Goal: Complete application form

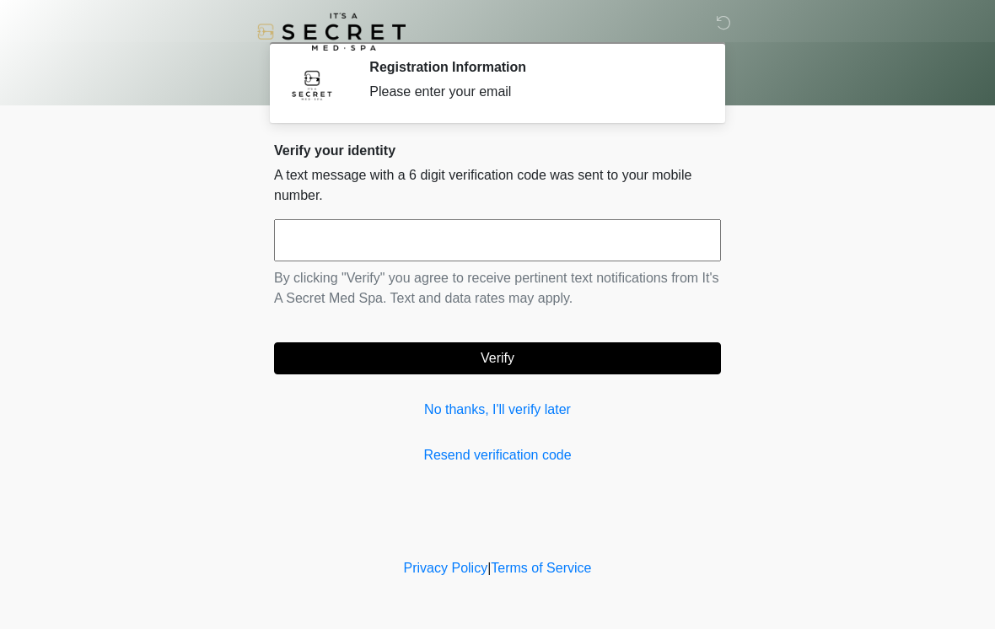
click at [552, 240] on input "text" at bounding box center [497, 240] width 447 height 42
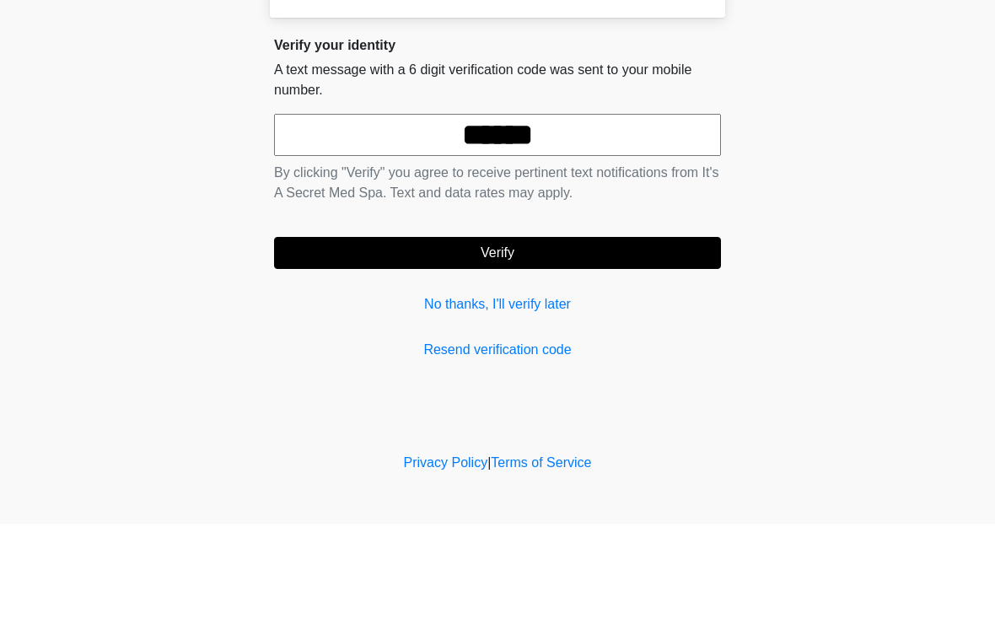
type input "******"
click at [497, 342] on button "Verify" at bounding box center [497, 358] width 447 height 32
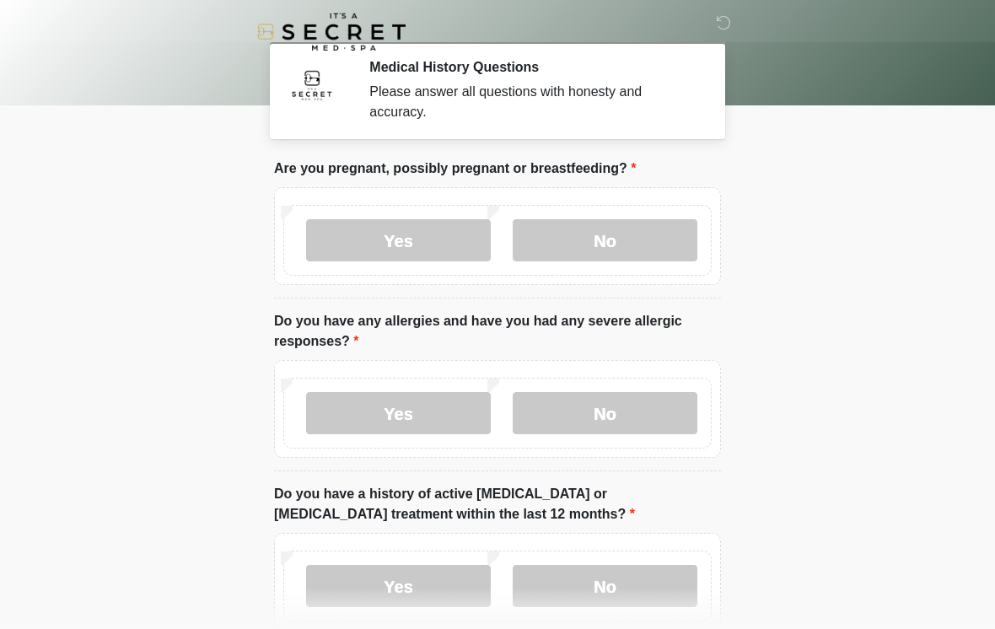
click at [647, 243] on label "No" at bounding box center [605, 240] width 185 height 42
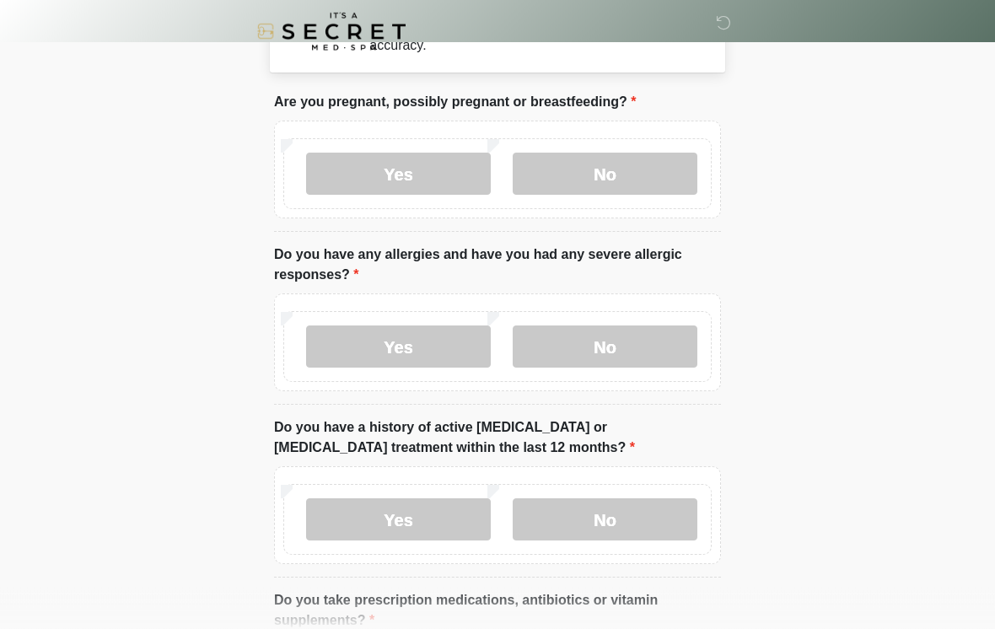
click at [654, 360] on label "No" at bounding box center [605, 347] width 185 height 42
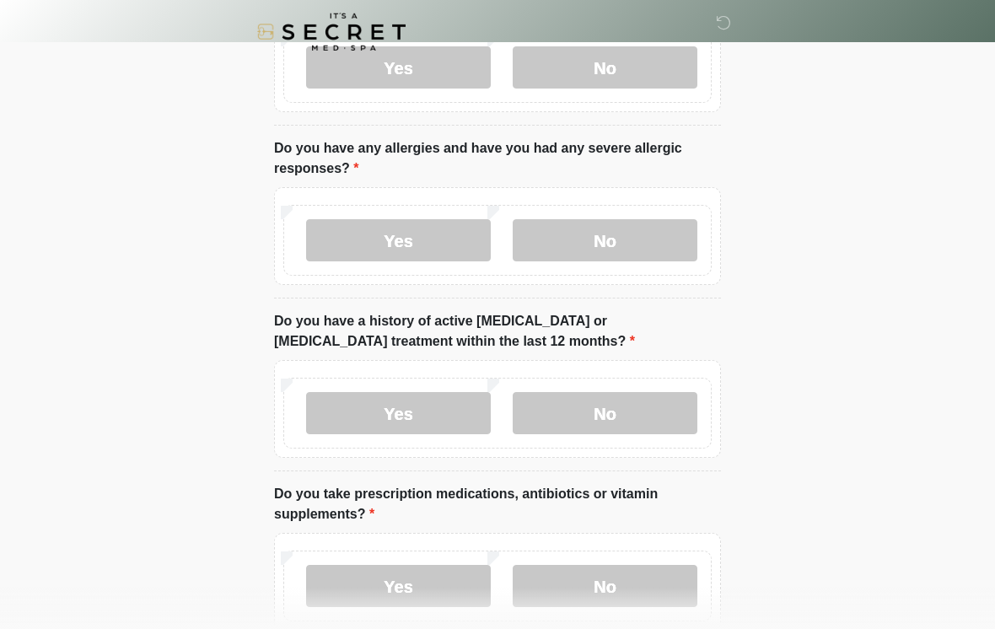
scroll to position [175, 0]
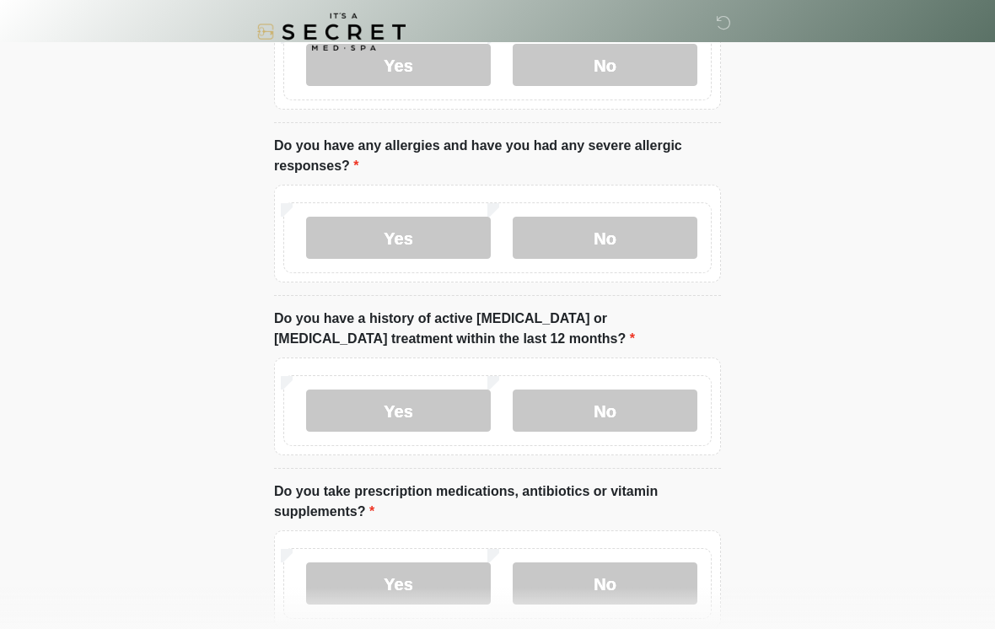
click at [642, 408] on label "No" at bounding box center [605, 410] width 185 height 42
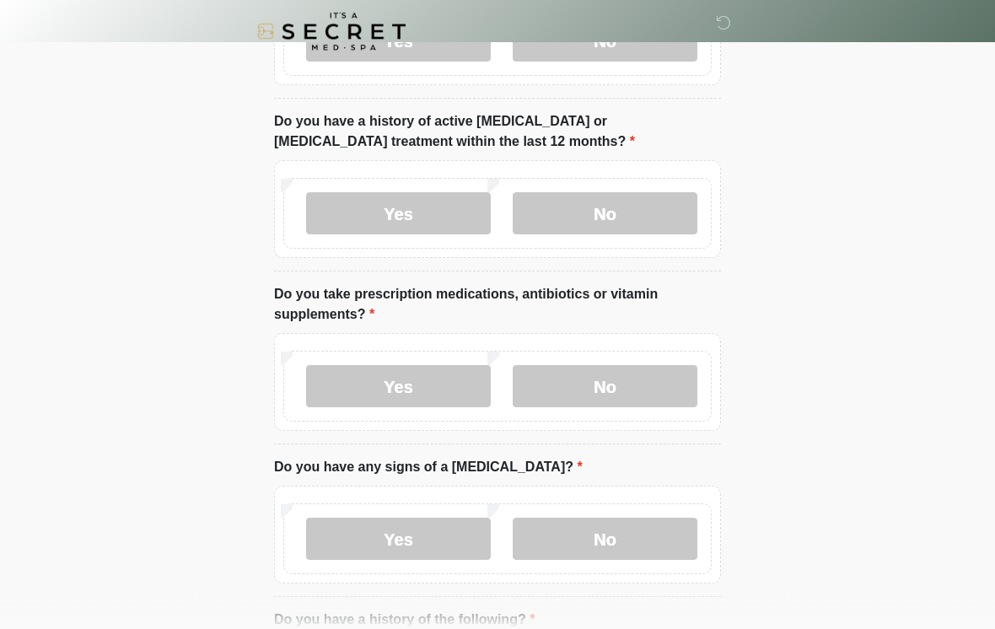
scroll to position [373, 0]
click at [436, 387] on label "Yes" at bounding box center [398, 386] width 185 height 42
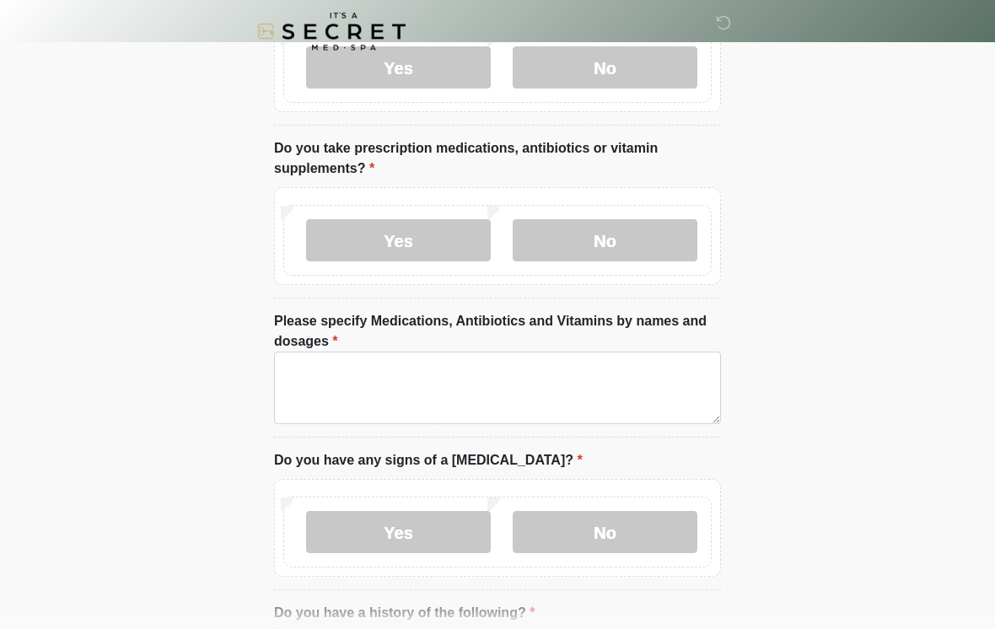
scroll to position [519, 0]
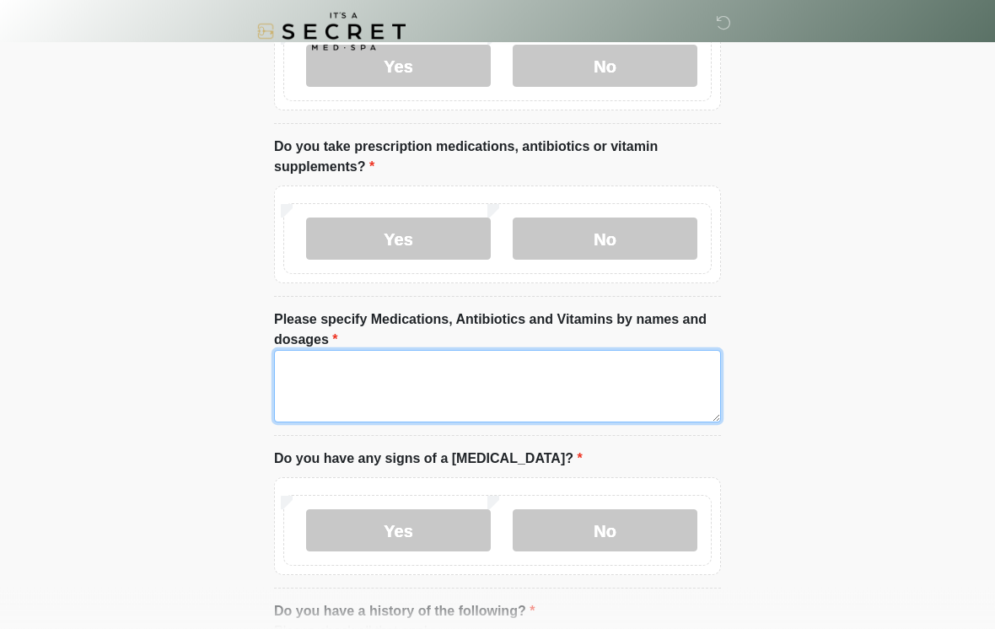
click at [539, 381] on textarea "Please specify Medications, Antibiotics and Vitamins by names and dosages" at bounding box center [497, 387] width 447 height 72
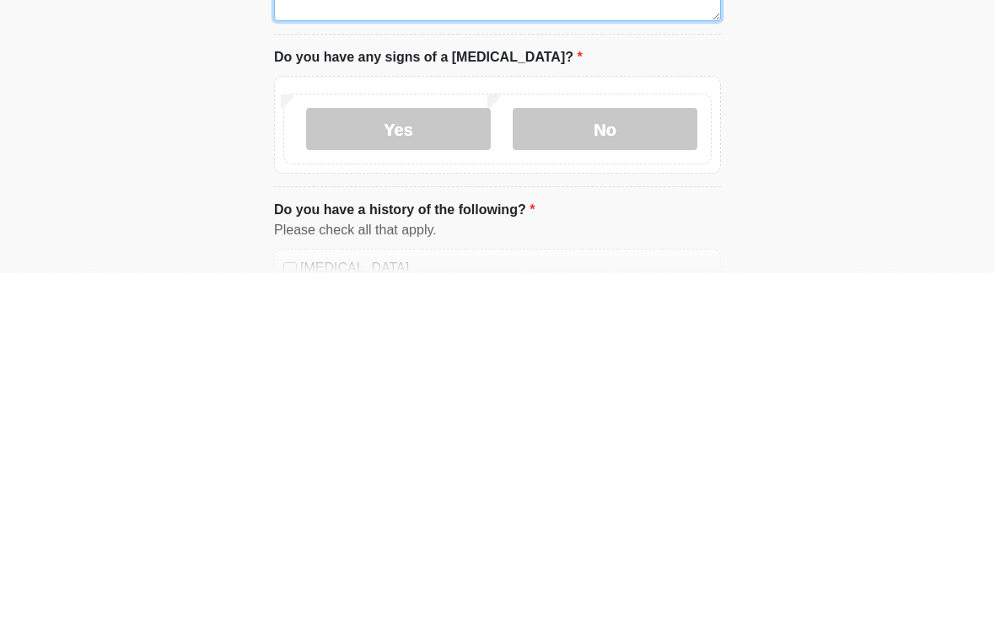
type textarea "**********"
click at [648, 464] on label "No" at bounding box center [605, 485] width 185 height 42
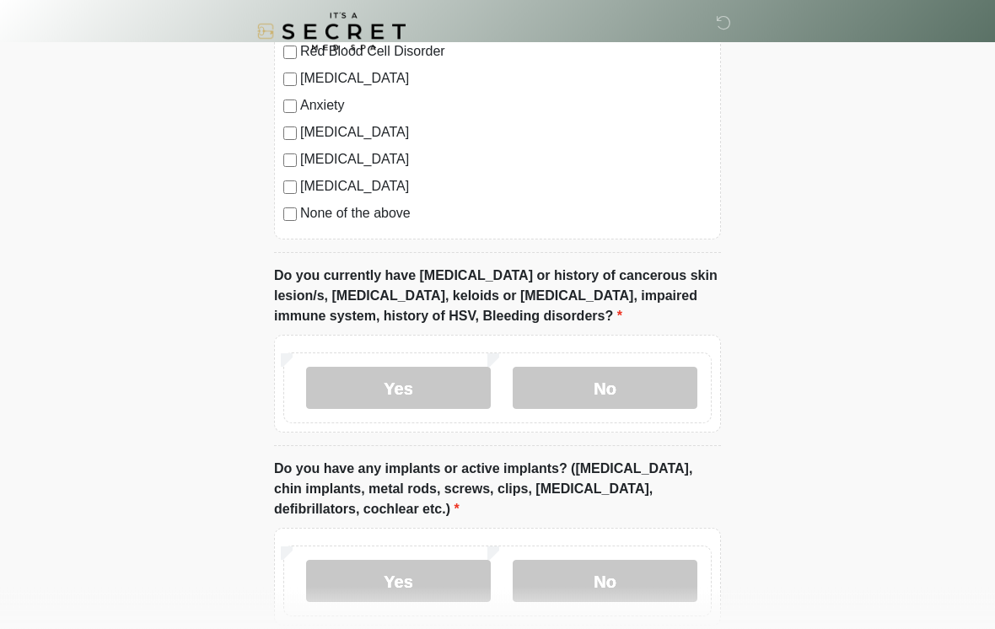
scroll to position [1275, 0]
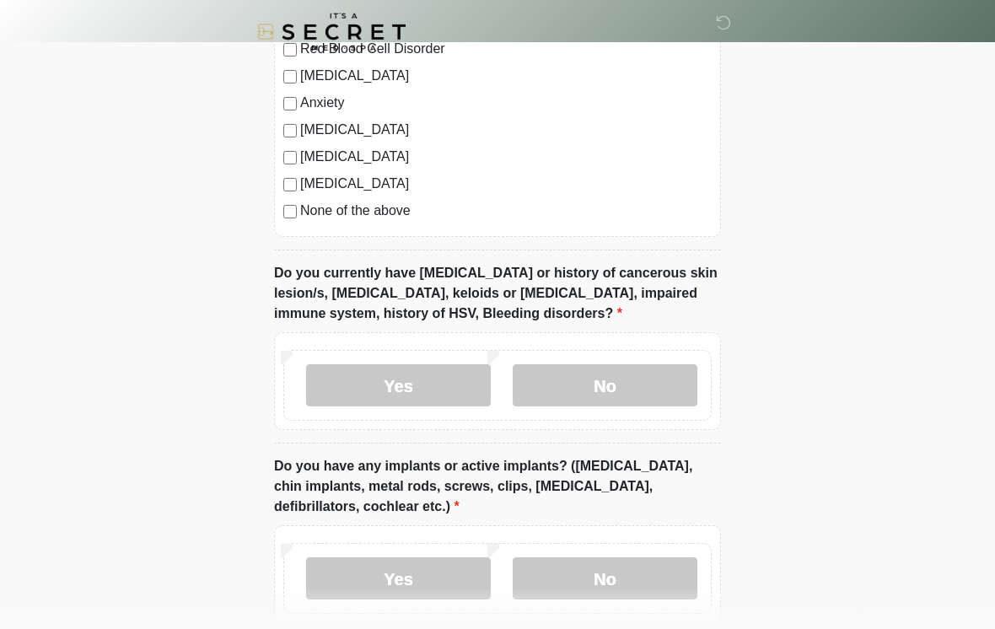
click at [614, 387] on label "No" at bounding box center [605, 385] width 185 height 42
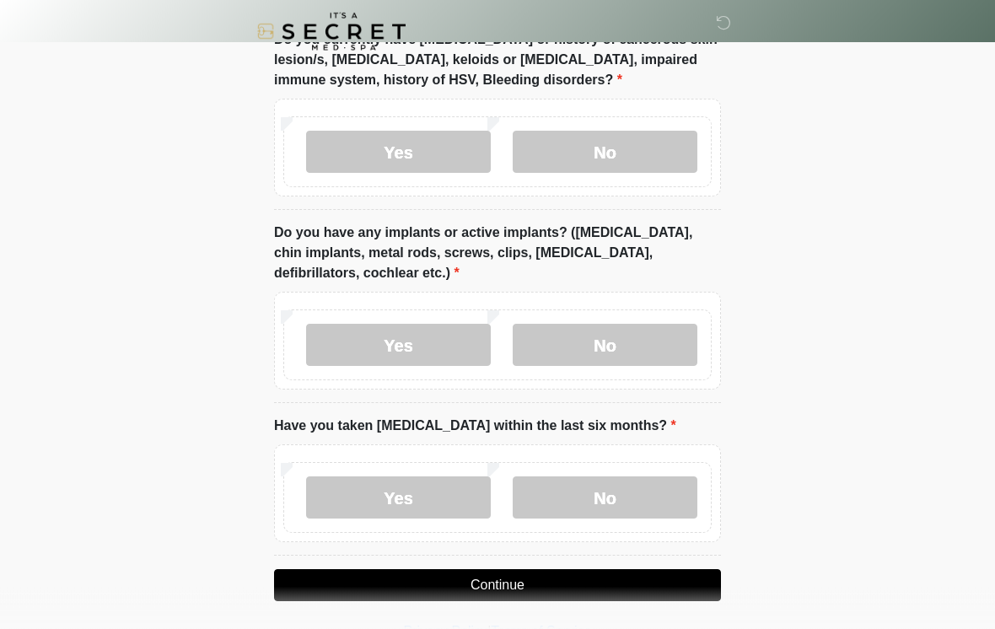
scroll to position [1542, 0]
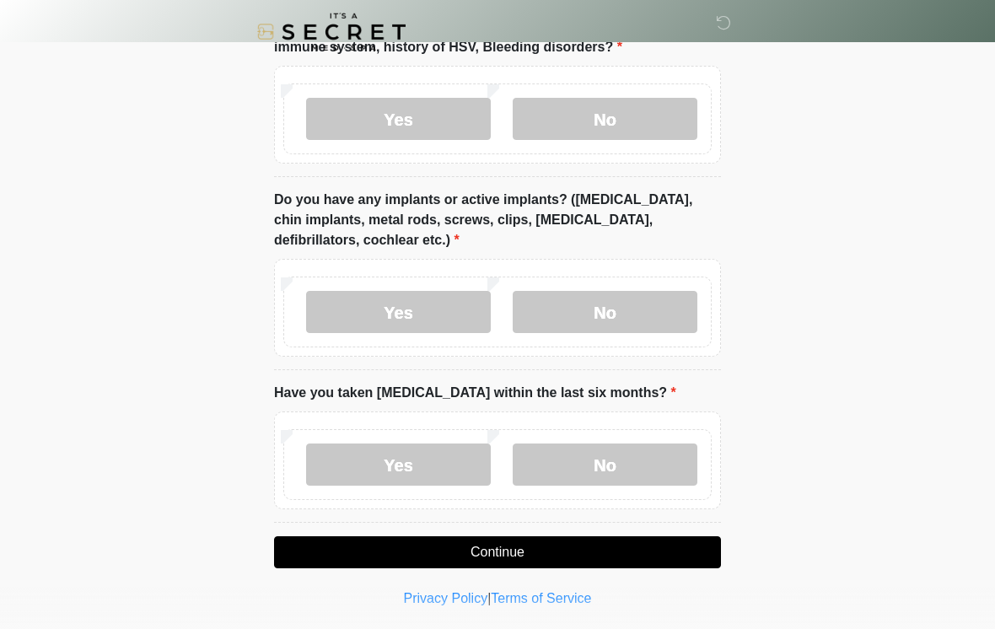
click at [656, 297] on label "No" at bounding box center [605, 312] width 185 height 42
click at [599, 447] on label "No" at bounding box center [605, 464] width 185 height 42
click at [556, 549] on button "Continue" at bounding box center [497, 552] width 447 height 32
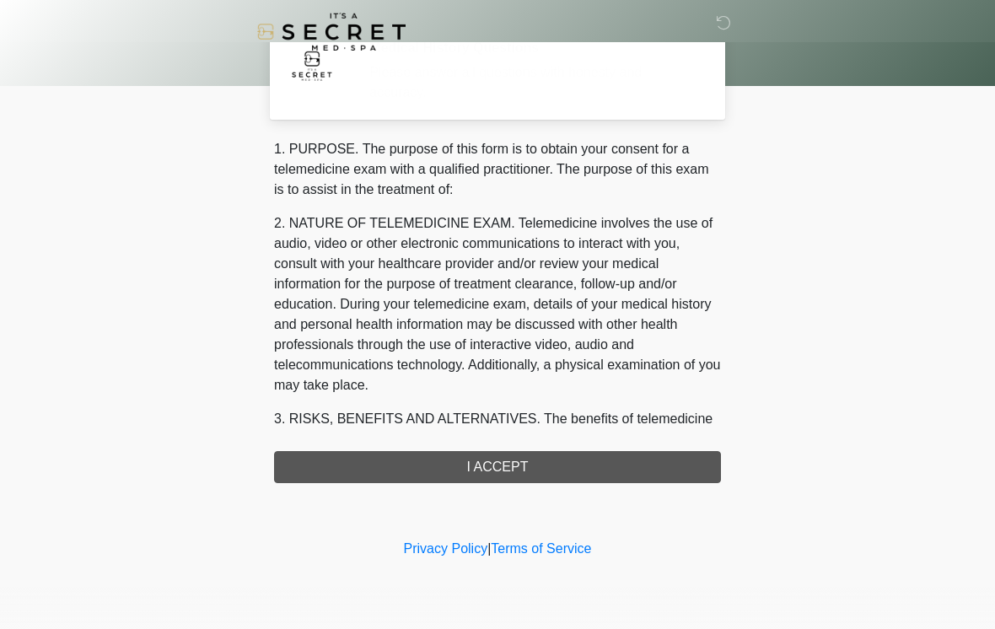
scroll to position [0, 0]
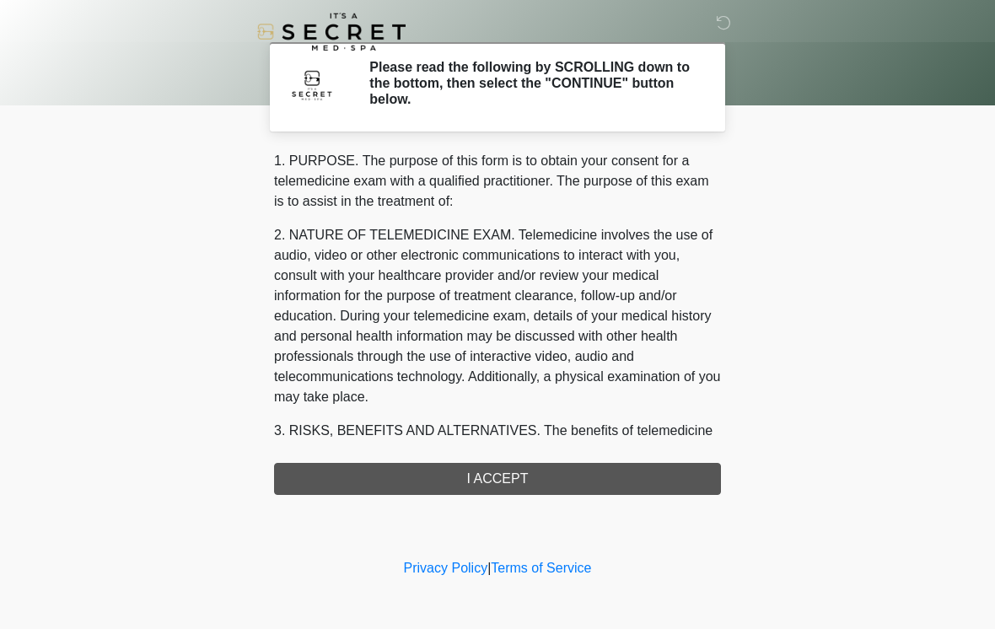
click at [547, 476] on div "1. PURPOSE. The purpose of this form is to obtain your consent for a telemedici…" at bounding box center [497, 323] width 447 height 344
click at [497, 475] on div "1. PURPOSE. The purpose of this form is to obtain your consent for a telemedici…" at bounding box center [497, 323] width 447 height 344
click at [494, 475] on div "1. PURPOSE. The purpose of this form is to obtain your consent for a telemedici…" at bounding box center [497, 323] width 447 height 344
click at [477, 491] on div "1. PURPOSE. The purpose of this form is to obtain your consent for a telemedici…" at bounding box center [497, 323] width 447 height 344
click at [512, 486] on div "1. PURPOSE. The purpose of this form is to obtain your consent for a telemedici…" at bounding box center [497, 323] width 447 height 344
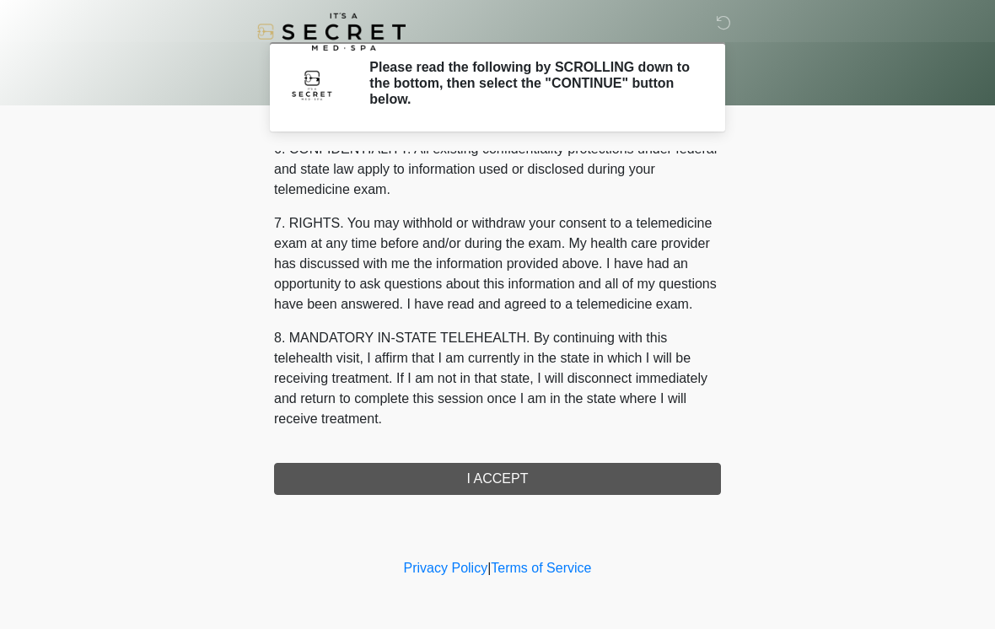
scroll to position [686, 0]
click at [507, 487] on button "I ACCEPT" at bounding box center [497, 479] width 447 height 32
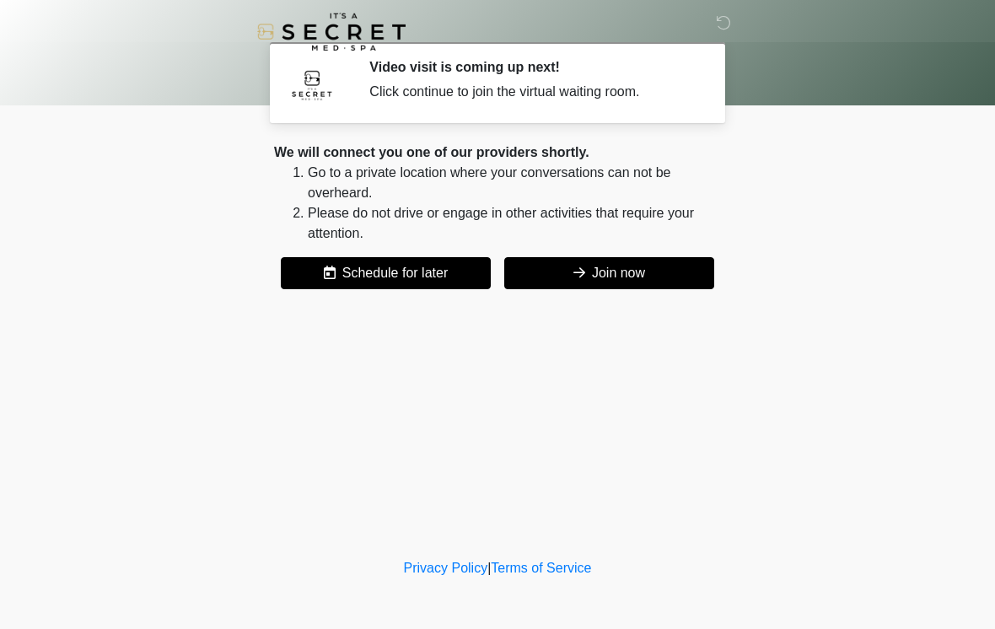
click at [678, 275] on button "Join now" at bounding box center [609, 273] width 210 height 32
